Goal: Task Accomplishment & Management: Complete application form

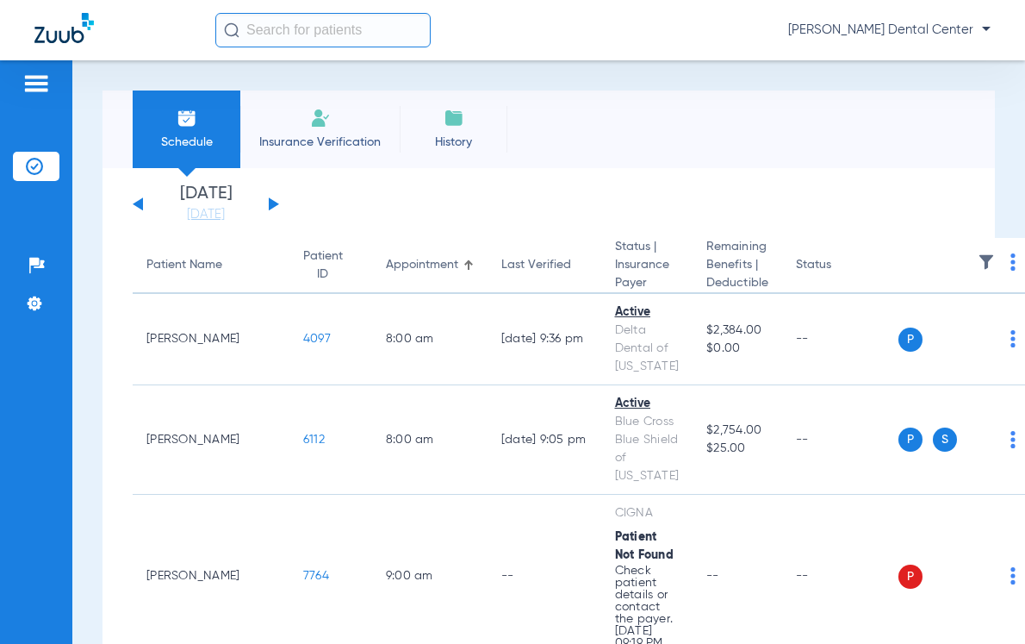
click at [321, 134] on span "Insurance Verification" at bounding box center [320, 142] width 134 height 17
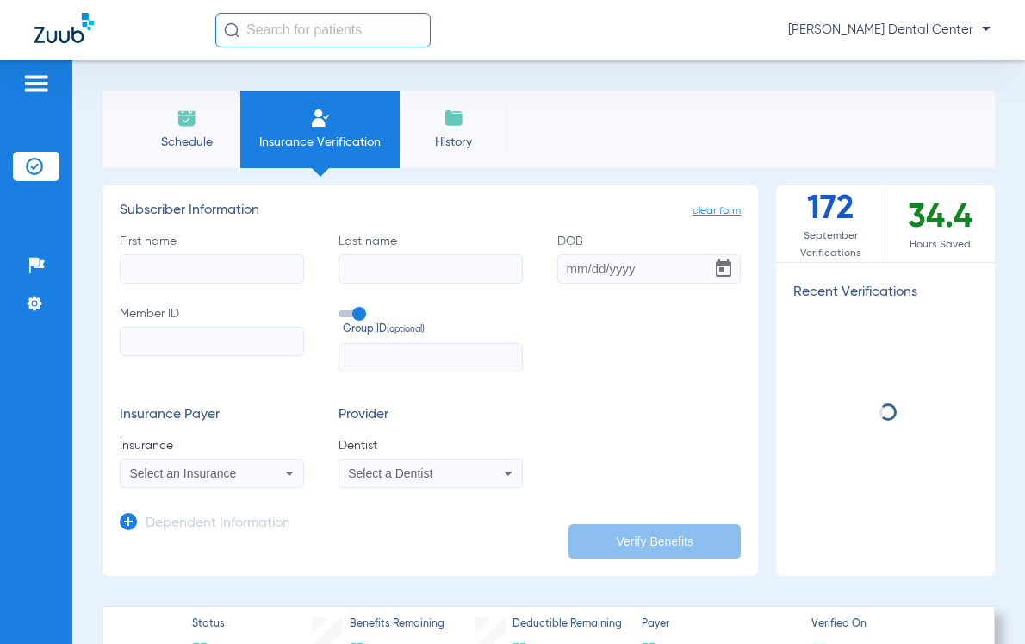
click at [257, 273] on input "First name" at bounding box center [212, 268] width 184 height 29
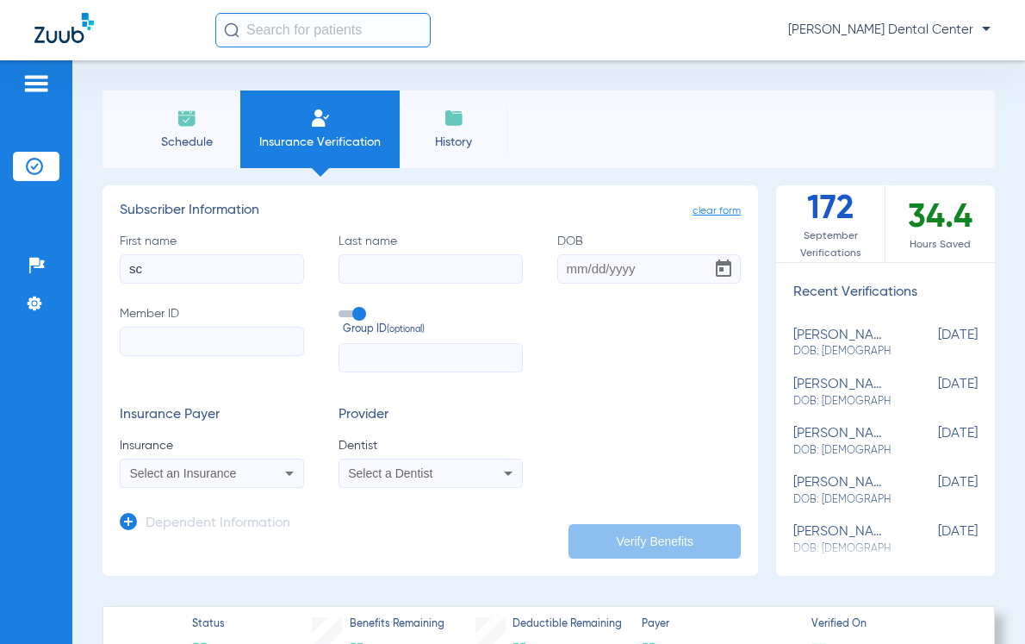
type input "s"
type input "[PERSON_NAME]"
type input "[DATE]"
click at [224, 335] on input "Member ID" at bounding box center [212, 341] width 184 height 29
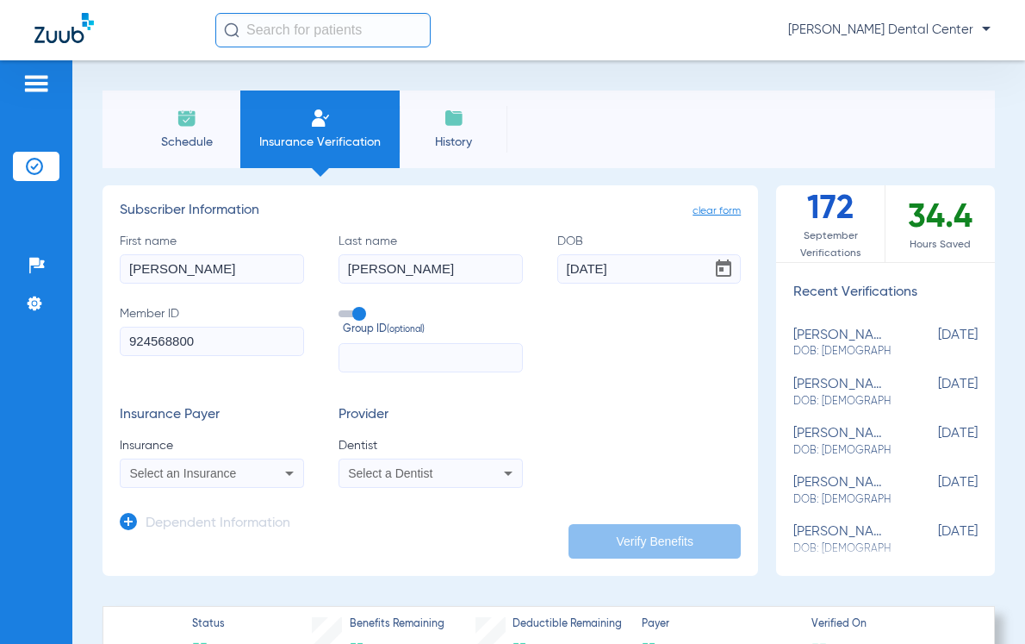
type input "924568800"
click at [364, 355] on input "text" at bounding box center [431, 357] width 184 height 29
type input "229556"
click at [564, 392] on form "First name [PERSON_NAME] Last name [PERSON_NAME] DOB [DEMOGRAPHIC_DATA] Member …" at bounding box center [430, 360] width 621 height 255
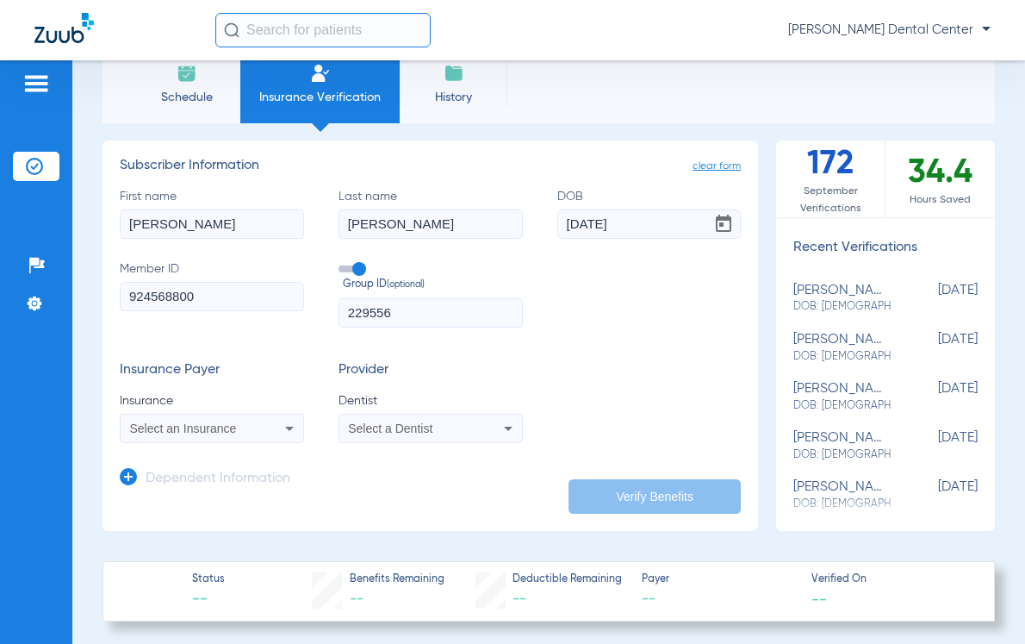
scroll to position [86, 0]
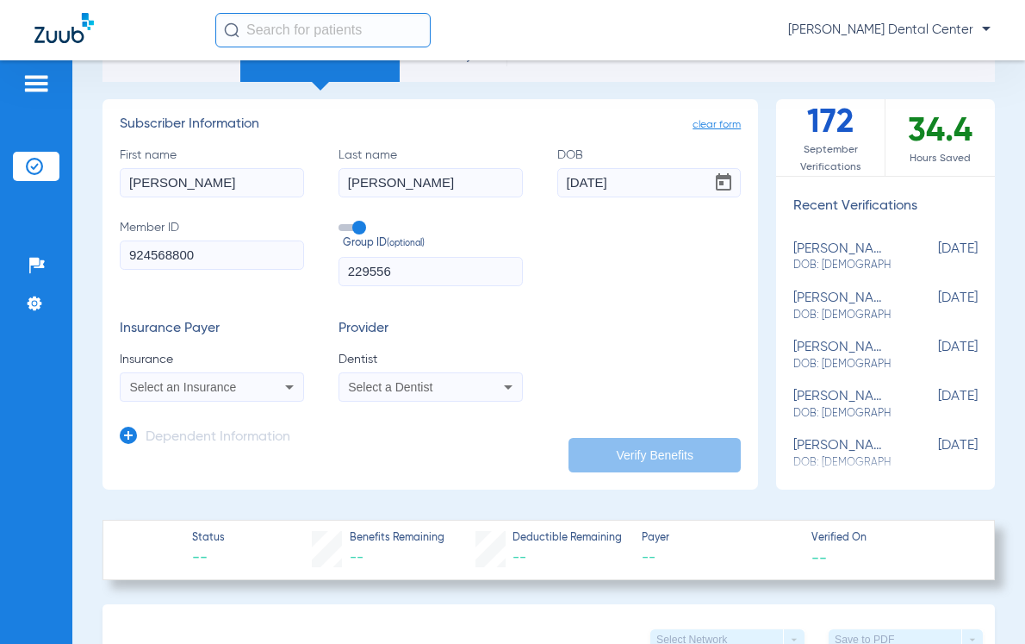
click at [271, 386] on div "Select an Insurance" at bounding box center [212, 387] width 183 height 21
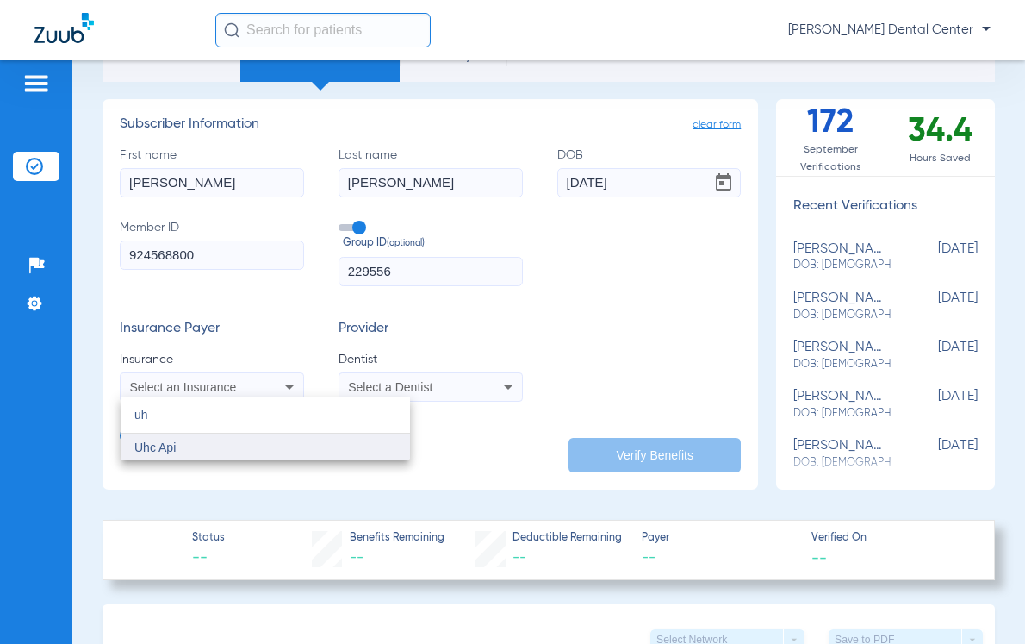
type input "uh"
click at [208, 447] on mat-option "Uhc Api" at bounding box center [266, 447] width 290 height 28
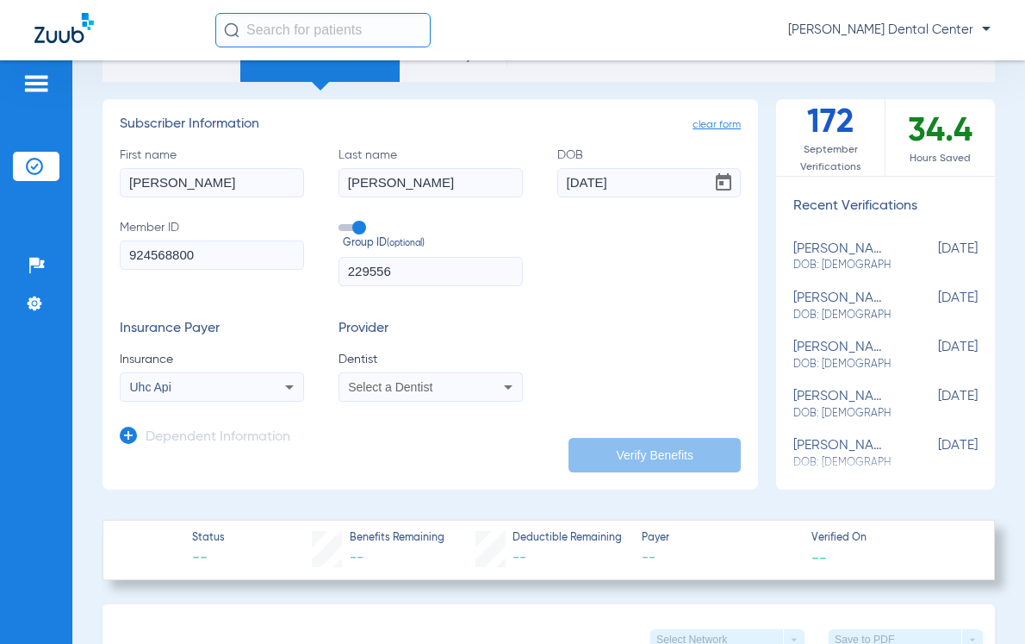
click at [396, 377] on div "Select a Dentist" at bounding box center [430, 387] width 183 height 21
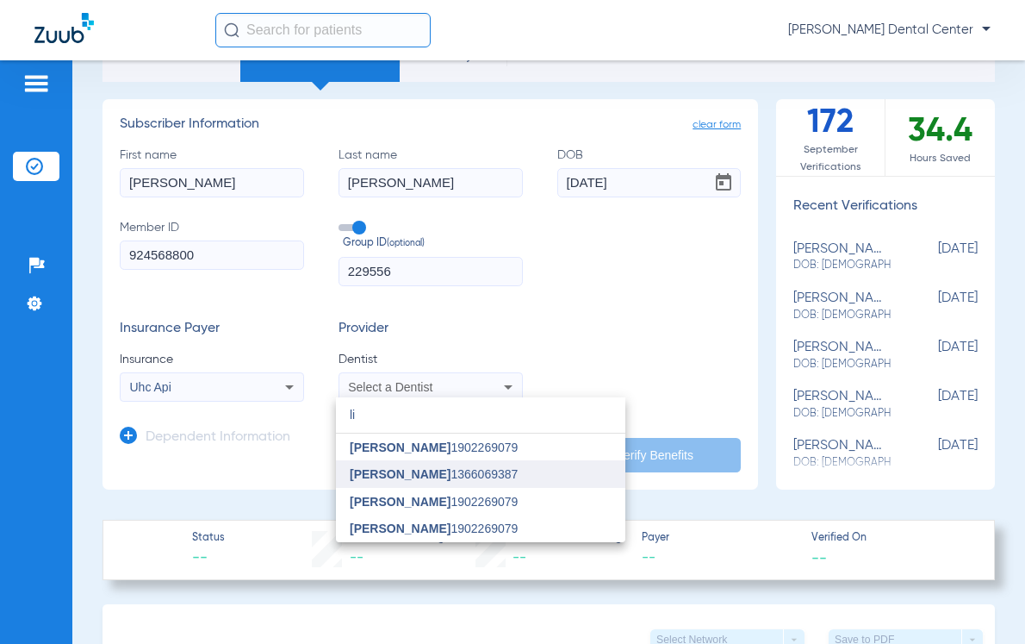
type input "li"
click at [394, 464] on mat-option "[PERSON_NAME] 1366069387" at bounding box center [481, 474] width 290 height 28
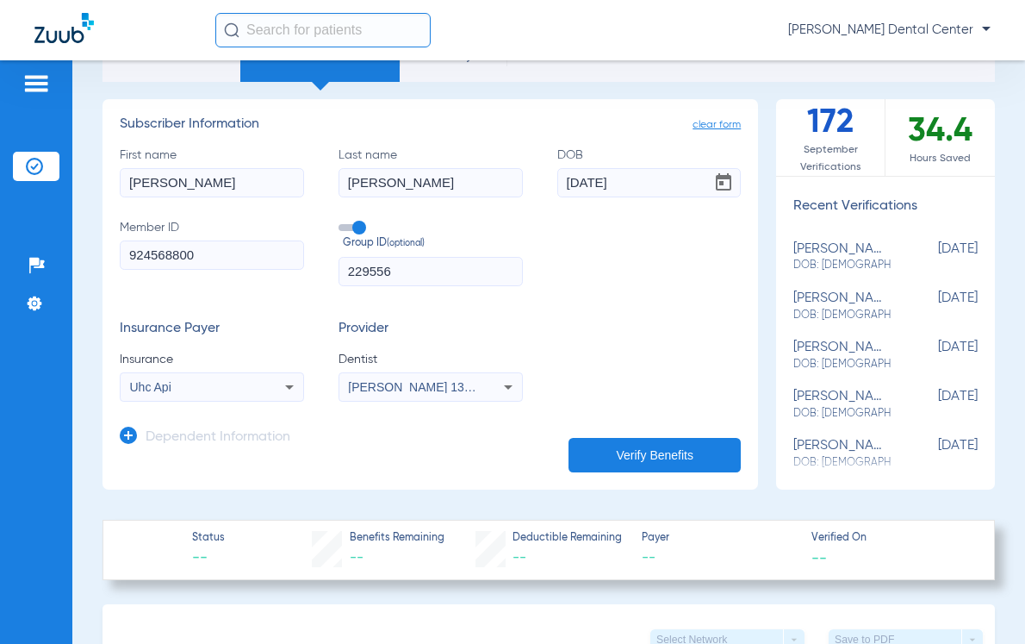
click at [606, 467] on button "Verify Benefits" at bounding box center [655, 455] width 172 height 34
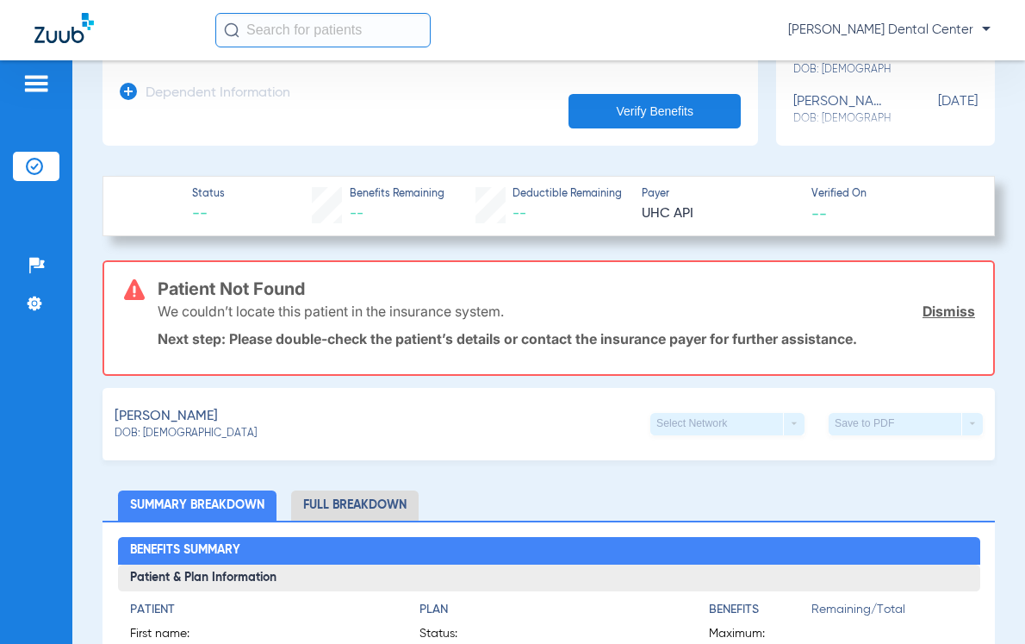
scroll to position [431, 0]
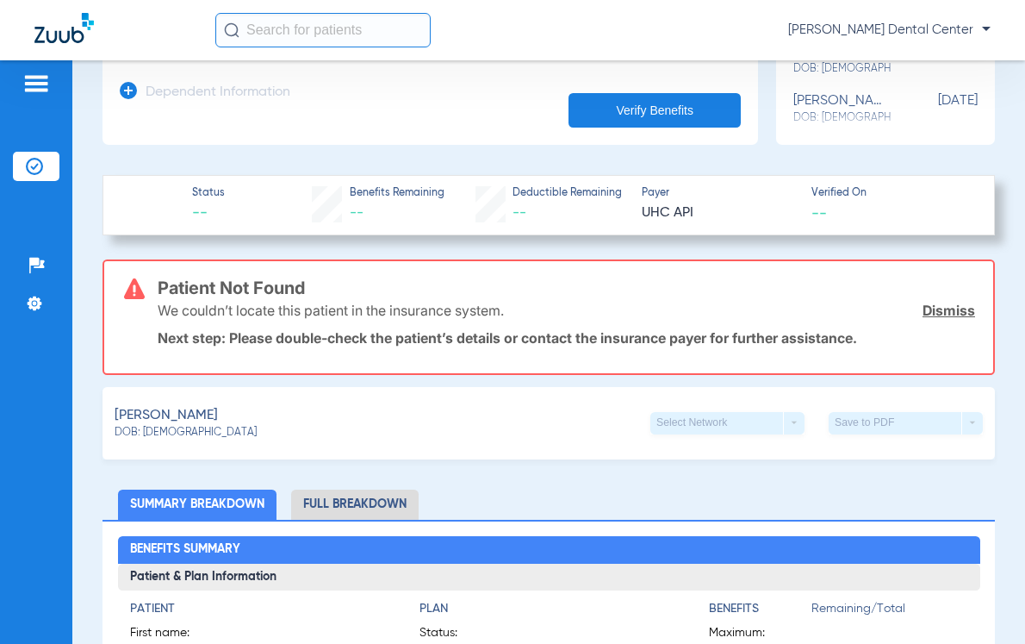
click at [723, 419] on div "Select Network arrow_drop_down" at bounding box center [728, 423] width 154 height 22
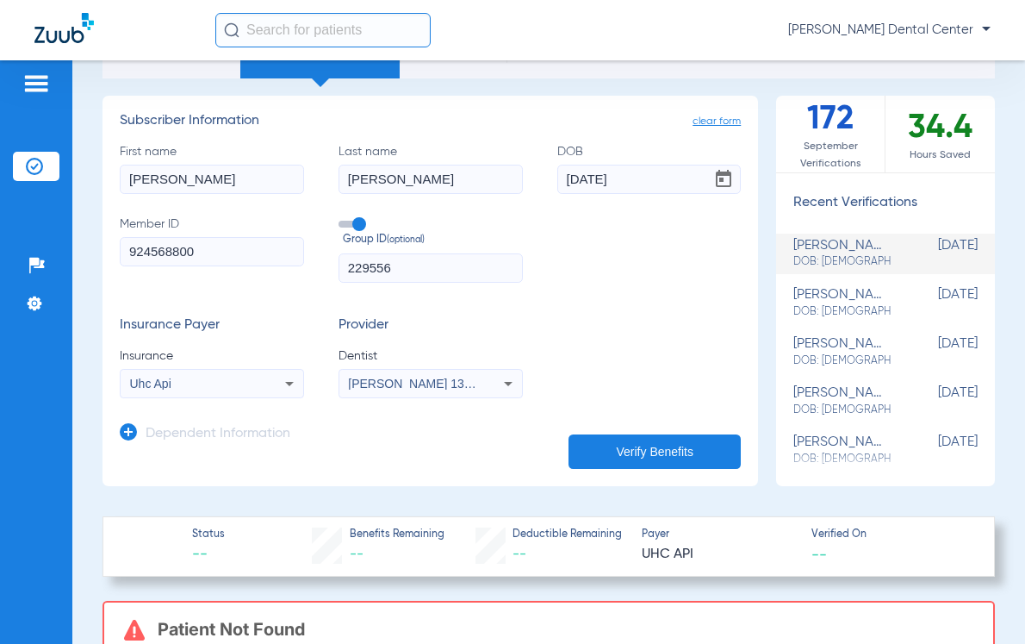
scroll to position [86, 0]
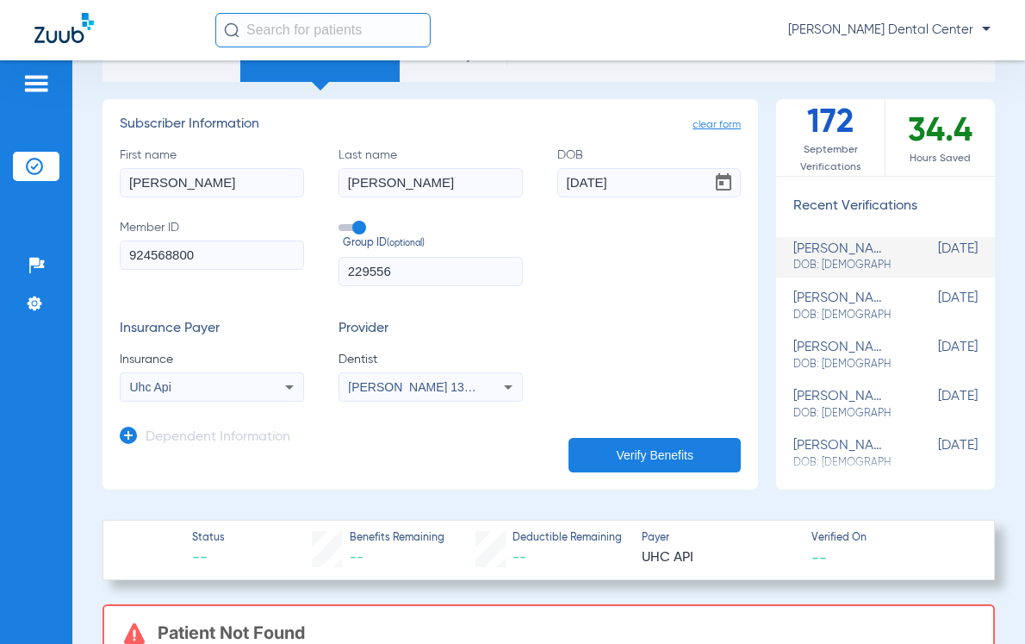
click at [273, 382] on div "Uhc Api" at bounding box center [212, 387] width 183 height 21
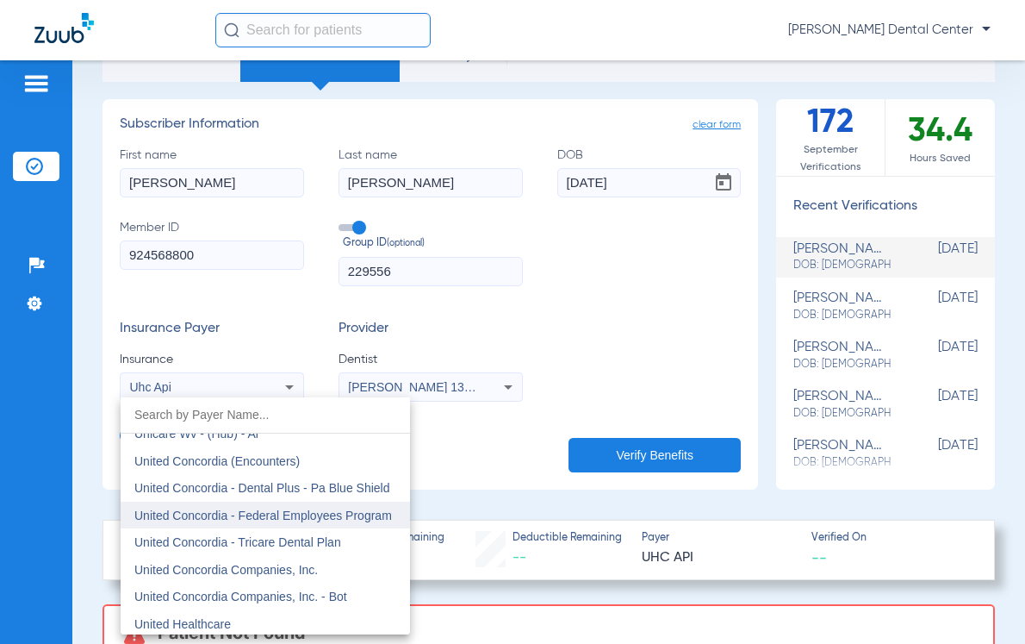
scroll to position [10169, 0]
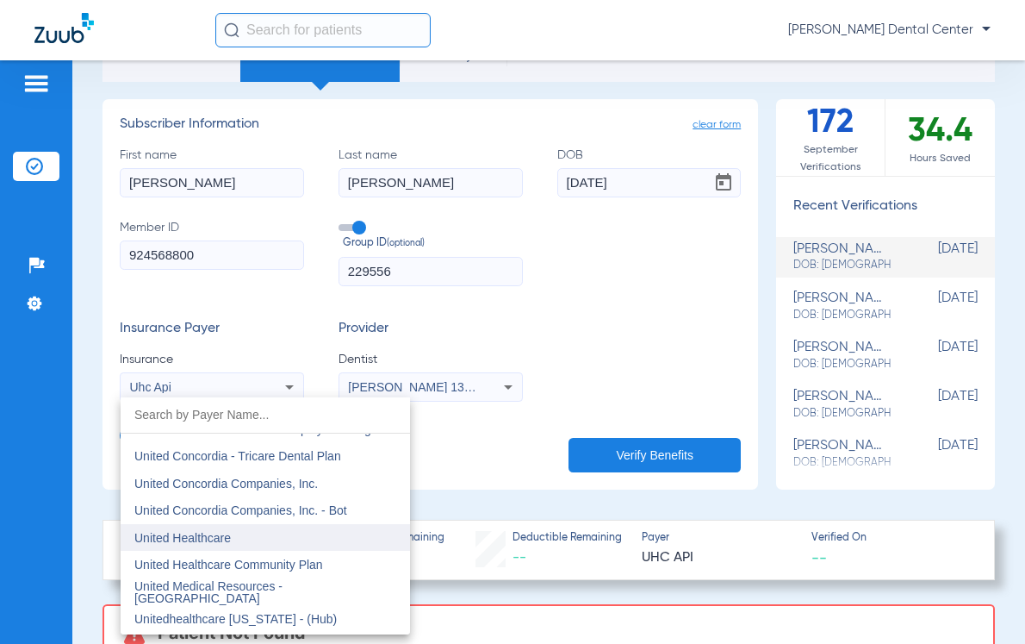
click at [242, 533] on mat-option "United Healthcare" at bounding box center [266, 538] width 290 height 28
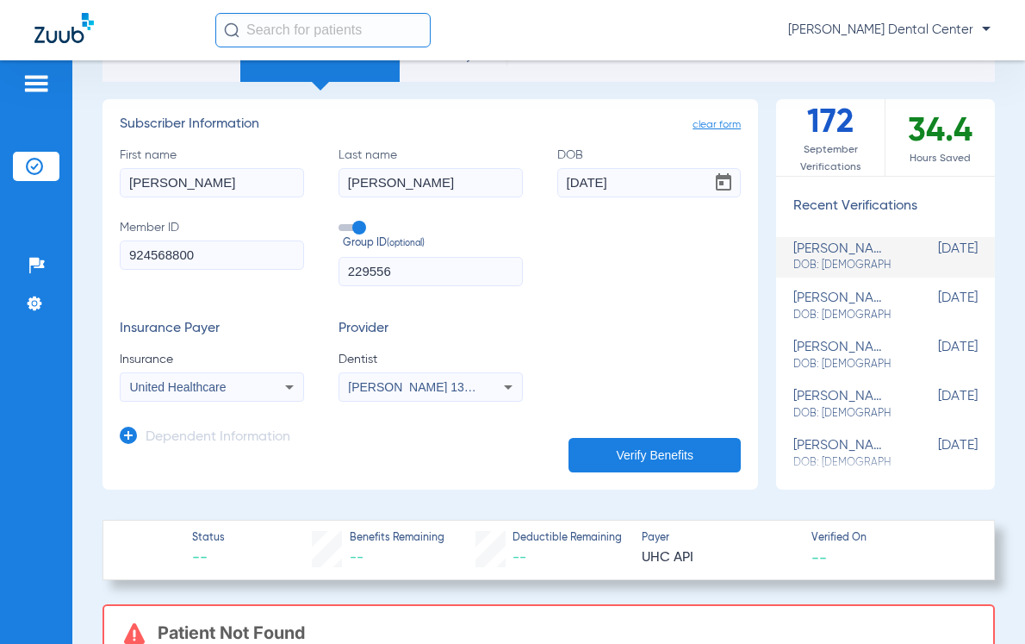
click at [597, 457] on button "Verify Benefits" at bounding box center [655, 455] width 172 height 34
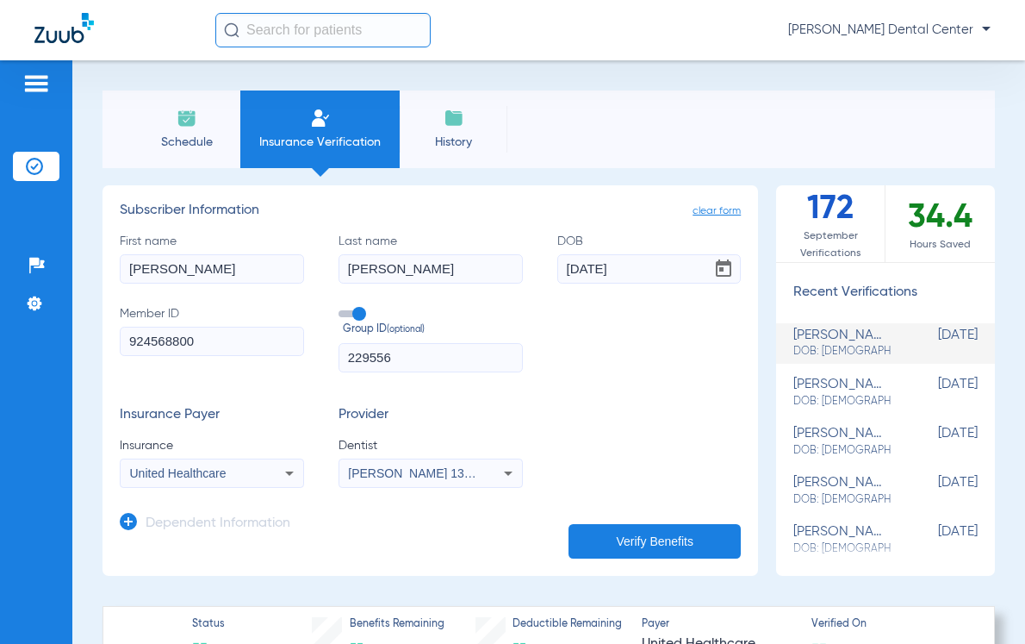
click at [271, 223] on app-subscriber-form "Subscriber Information First name [PERSON_NAME] Last name [PERSON_NAME] [DEMOGR…" at bounding box center [430, 344] width 621 height 285
click at [355, 310] on span at bounding box center [352, 313] width 26 height 7
click at [342, 308] on input "Group ID (optional)" at bounding box center [342, 308] width 0 height 0
click at [598, 541] on button "Verify Benefits" at bounding box center [655, 541] width 172 height 34
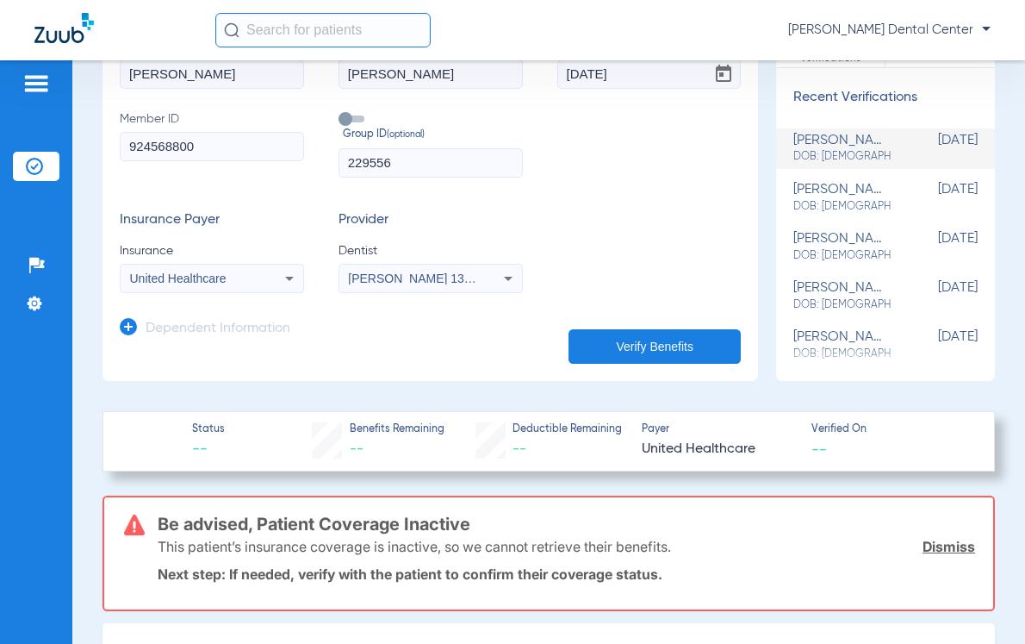
scroll to position [86, 0]
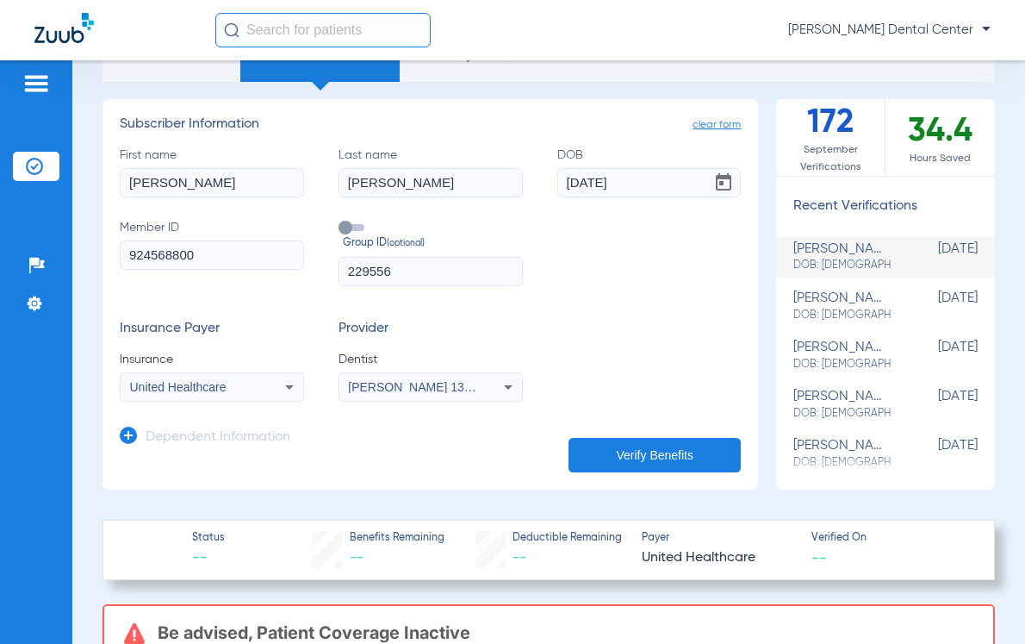
click at [327, 283] on div "First name [PERSON_NAME] Last name [PERSON_NAME] [DEMOGRAPHIC_DATA] Member ID 9…" at bounding box center [430, 216] width 621 height 140
drag, startPoint x: 342, startPoint y: 277, endPoint x: 350, endPoint y: 229, distance: 48.0
click at [350, 229] on span at bounding box center [352, 227] width 26 height 7
click at [342, 221] on input "Group ID (optional)" at bounding box center [342, 221] width 0 height 0
click at [391, 277] on input "229556" at bounding box center [431, 271] width 184 height 29
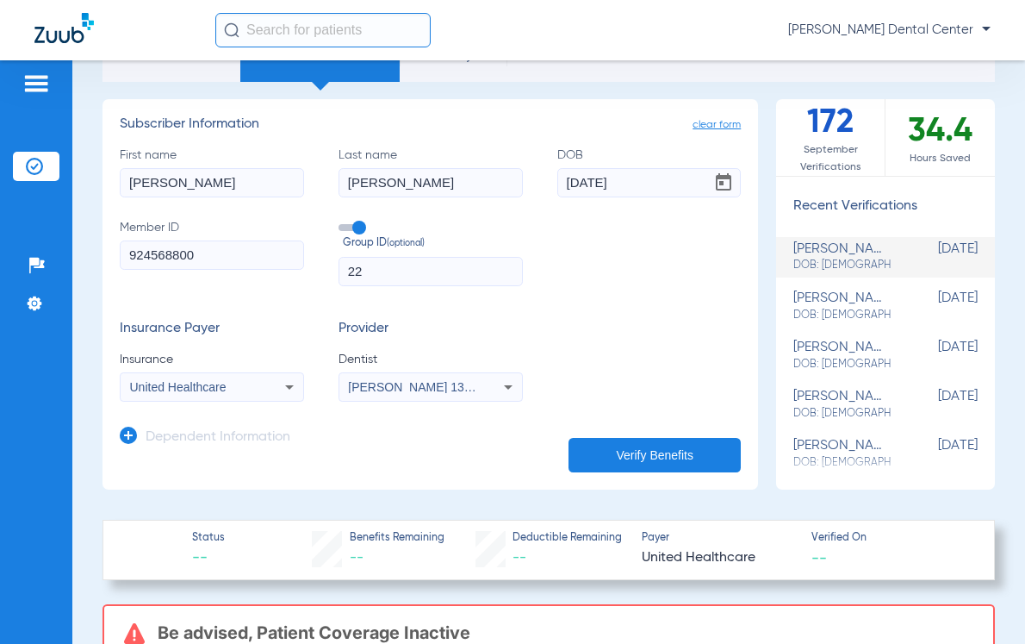
type input "2"
click at [617, 452] on button "Verify Benefits" at bounding box center [655, 455] width 172 height 34
click at [285, 468] on app-manual-verification-form "clear form Subscriber Information First name [PERSON_NAME] Last name [PERSON_NA…" at bounding box center [431, 294] width 656 height 390
